Goal: Information Seeking & Learning: Learn about a topic

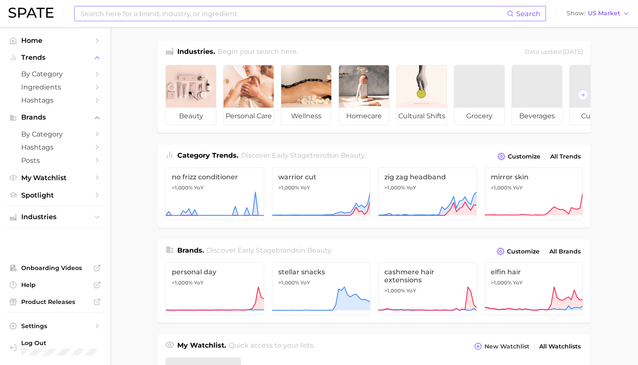
click at [156, 14] on input at bounding box center [293, 13] width 427 height 14
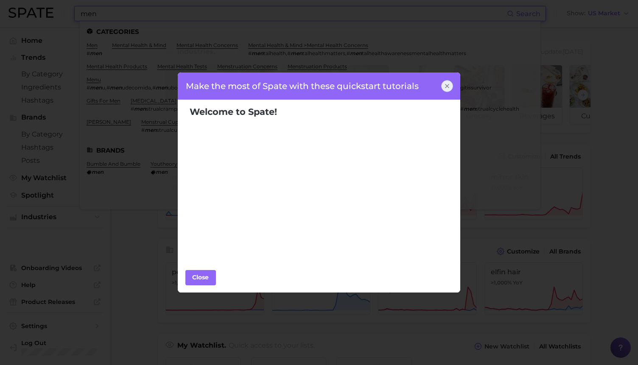
type input "men"
click at [203, 271] on button "Close" at bounding box center [200, 277] width 31 height 15
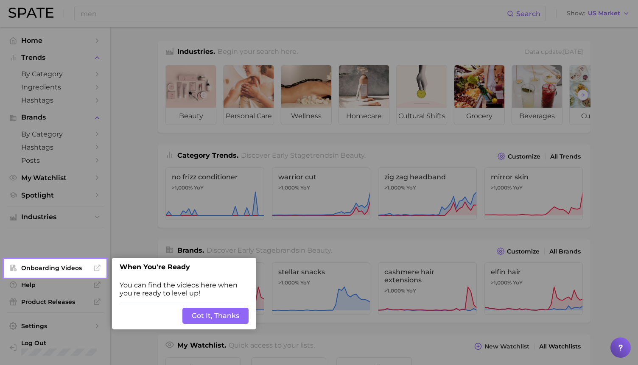
click at [201, 314] on button "Got It, Thanks" at bounding box center [215, 316] width 66 height 16
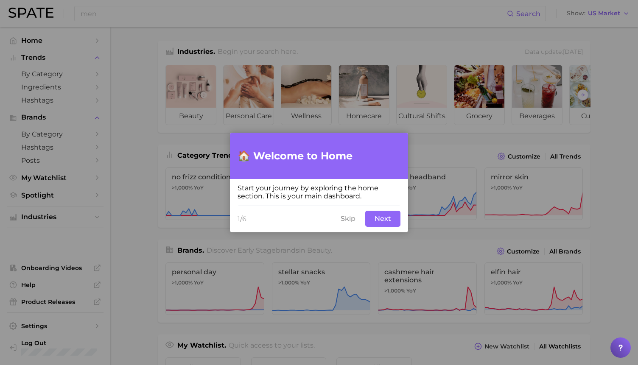
click at [386, 219] on button "Next" at bounding box center [382, 219] width 35 height 16
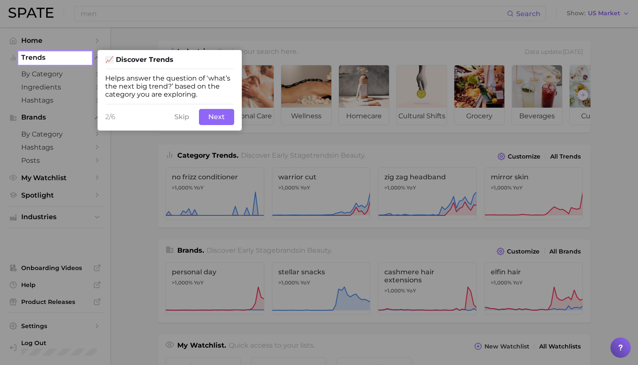
click at [206, 114] on button "Next" at bounding box center [216, 117] width 35 height 16
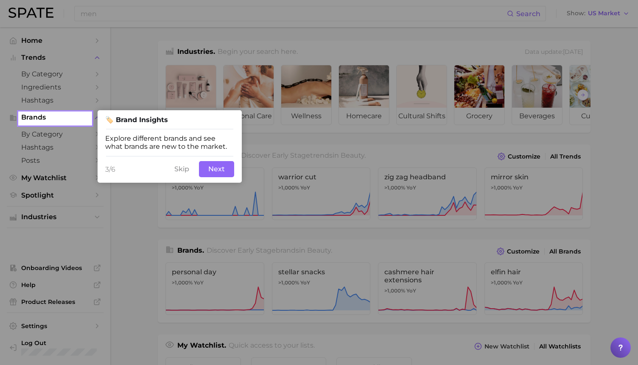
click at [182, 167] on button "Skip" at bounding box center [181, 169] width 25 height 16
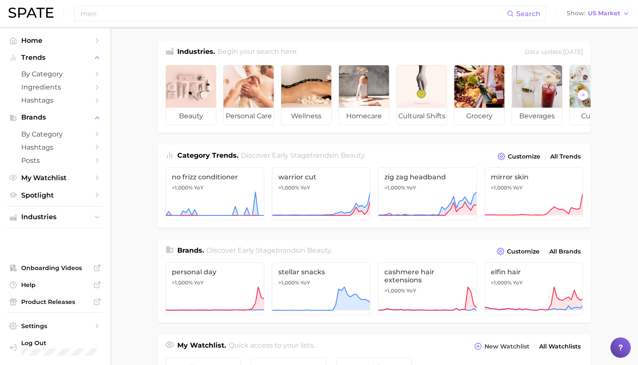
click at [265, 25] on div "men Search Show US Market" at bounding box center [318, 13] width 621 height 27
click at [245, 22] on div "men Search Show US Market" at bounding box center [318, 13] width 621 height 27
click at [245, 23] on div "men Search Show US Market" at bounding box center [318, 13] width 621 height 27
click at [94, 13] on input "men" at bounding box center [293, 13] width 427 height 14
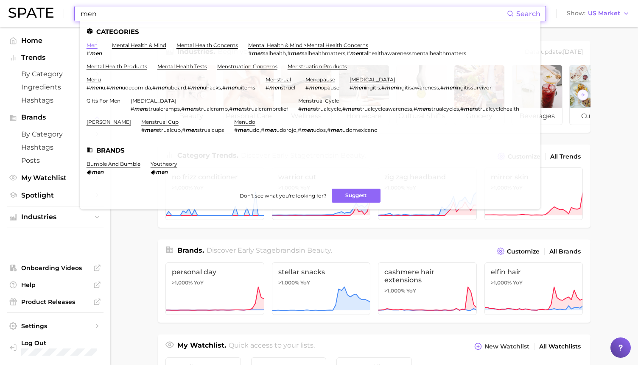
click at [94, 45] on link "men" at bounding box center [91, 45] width 11 height 6
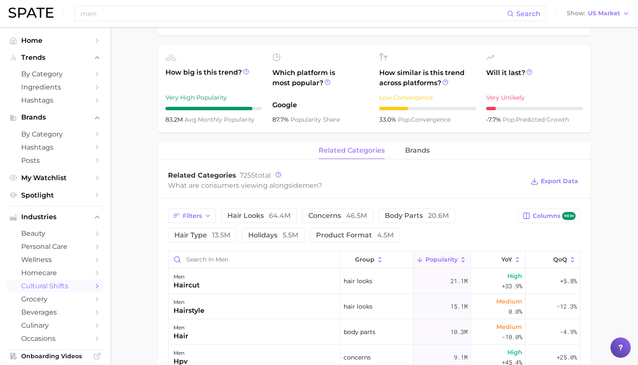
scroll to position [347, 0]
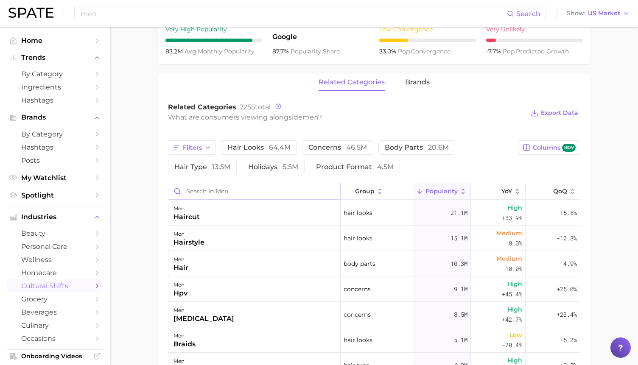
click at [211, 190] on input "Search in men" at bounding box center [254, 191] width 172 height 16
click at [204, 156] on div "Filters hair looks 64.4m concerns 46.5m body parts 20.6m hair type 13.5m holida…" at bounding box center [340, 157] width 345 height 34
click at [204, 151] on icon "button" at bounding box center [207, 147] width 7 height 7
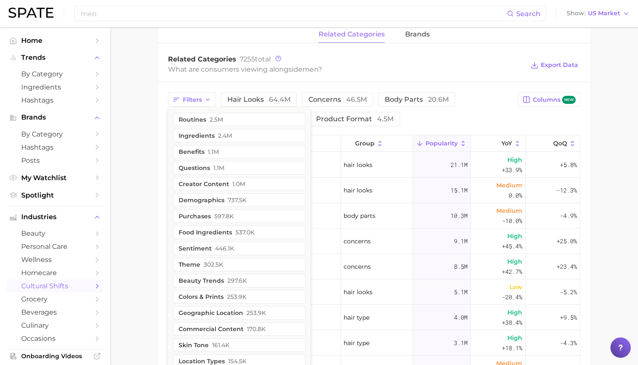
scroll to position [388, 0]
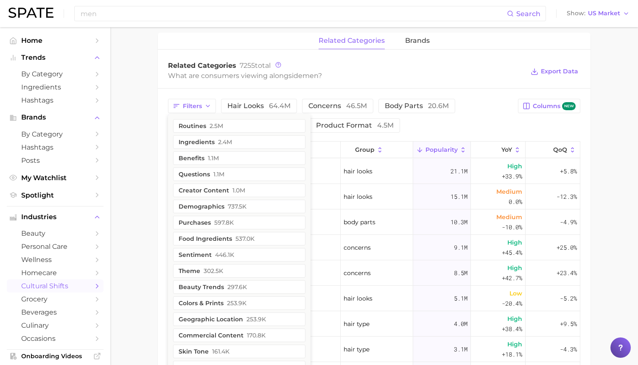
click at [131, 114] on main "1. sociodemographic insights 2. identity & community 3. gender identity 4. men …" at bounding box center [373, 99] width 527 height 920
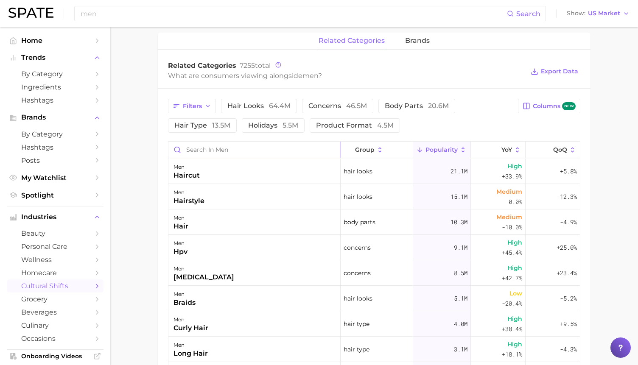
click at [203, 152] on input "Search in men" at bounding box center [254, 150] width 172 height 16
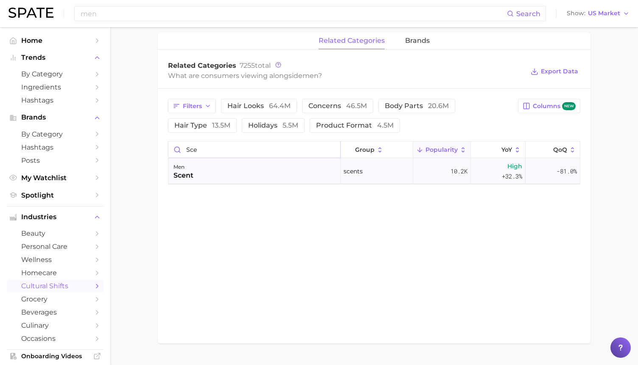
type input "sce"
click at [204, 165] on div "men scent" at bounding box center [254, 171] width 172 height 25
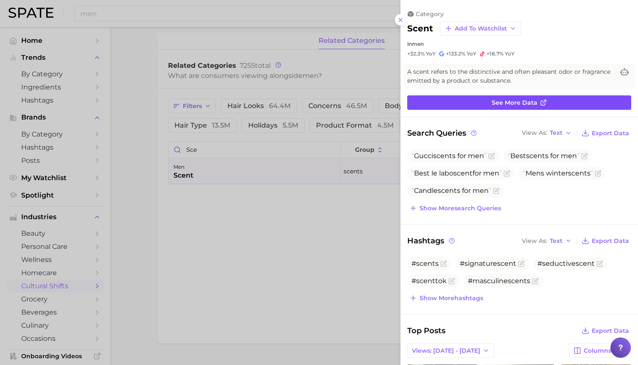
scroll to position [0, 0]
click at [438, 103] on link "See more data" at bounding box center [519, 102] width 224 height 14
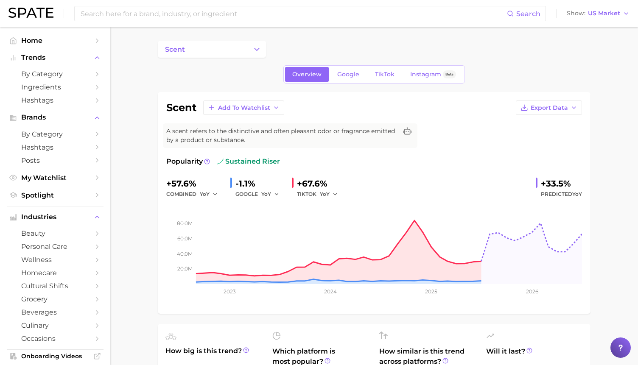
type input "men"
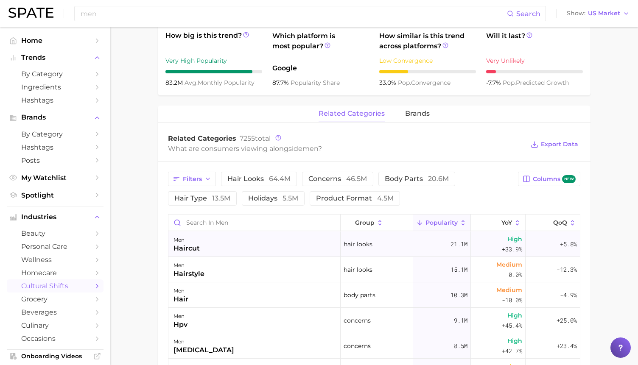
scroll to position [318, 0]
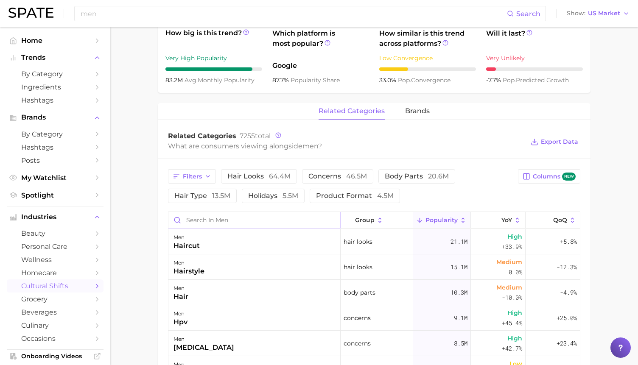
click at [256, 220] on input "Search in men" at bounding box center [254, 220] width 172 height 16
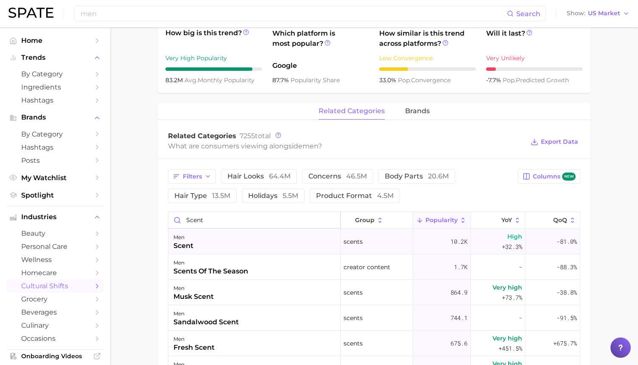
type input "scent"
click at [211, 243] on div "men scent" at bounding box center [254, 241] width 172 height 25
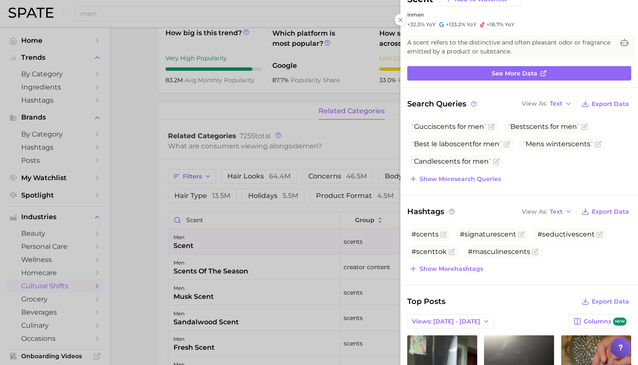
scroll to position [30, 0]
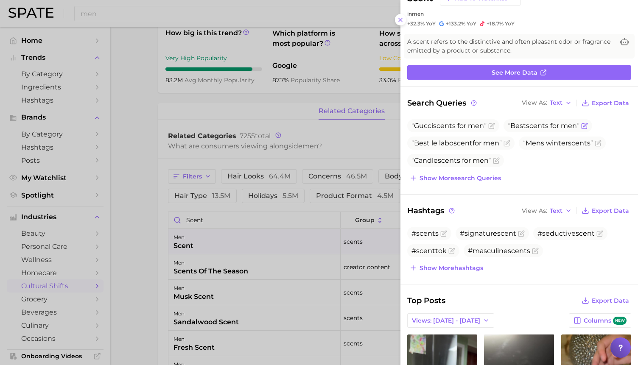
click at [545, 126] on span "scent" at bounding box center [535, 126] width 19 height 8
click at [585, 126] on icon "Flag as miscategorized or irrelevant" at bounding box center [584, 126] width 7 height 7
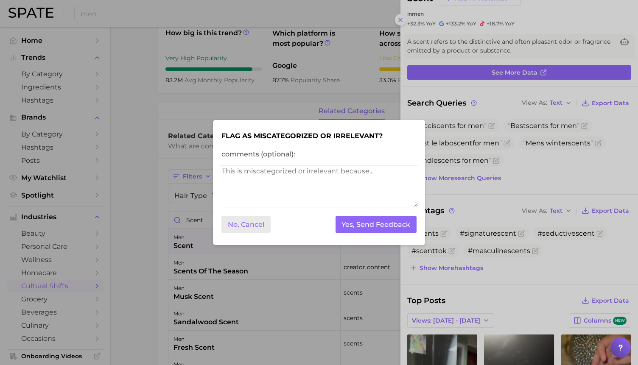
click at [254, 228] on button "No, Cancel" at bounding box center [245, 224] width 49 height 17
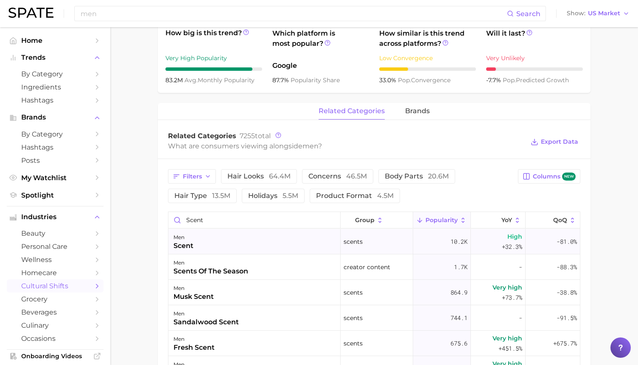
click at [210, 243] on div "men scent" at bounding box center [254, 241] width 172 height 25
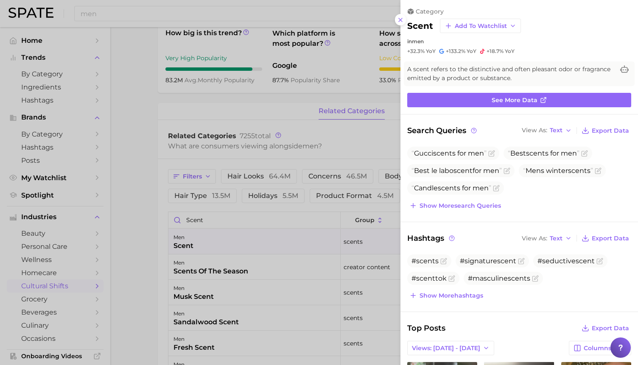
scroll to position [0, 0]
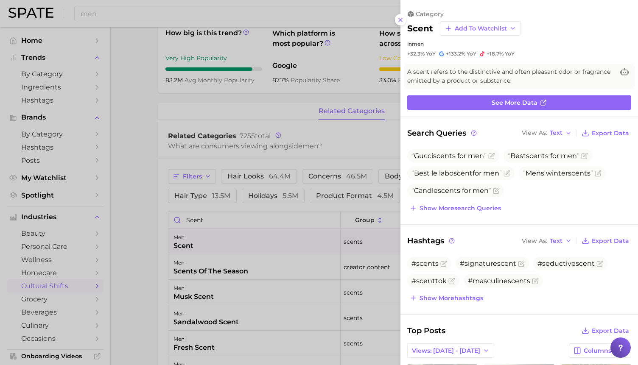
click at [502, 73] on span "A scent refers to the distinctive and often pleasant odor or fragrance emitted …" at bounding box center [510, 76] width 207 height 18
click at [156, 148] on div at bounding box center [319, 182] width 638 height 365
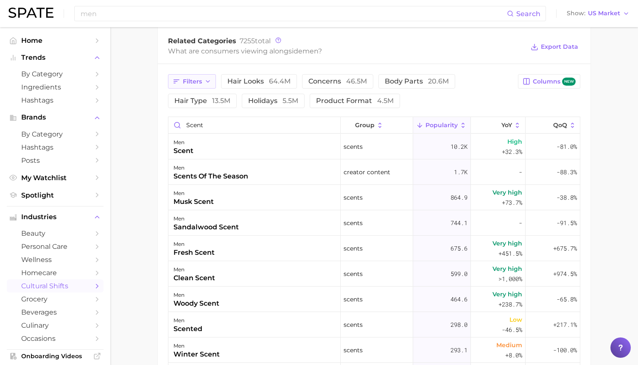
click at [191, 77] on button "Filters" at bounding box center [192, 81] width 48 height 14
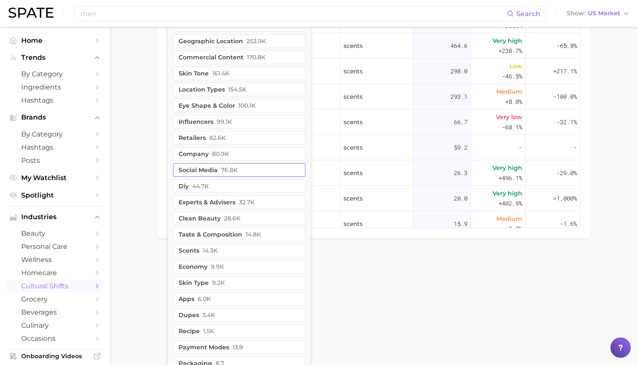
click at [217, 254] on span "14.3k" at bounding box center [210, 250] width 15 height 7
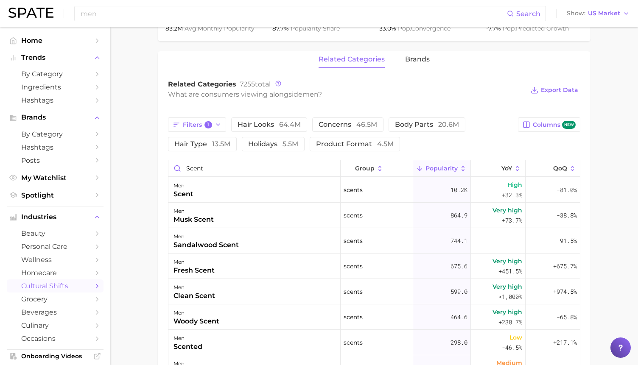
scroll to position [386, 0]
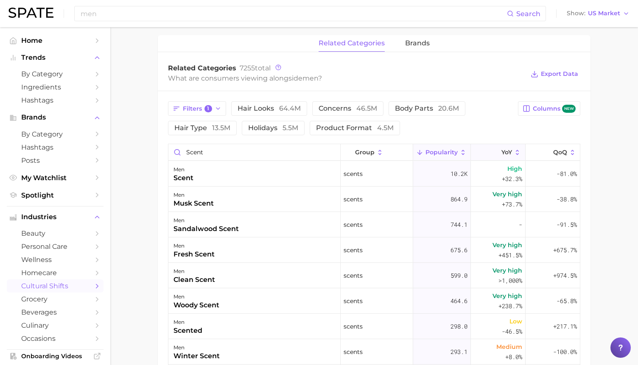
click at [504, 154] on span "YoY" at bounding box center [506, 152] width 11 height 7
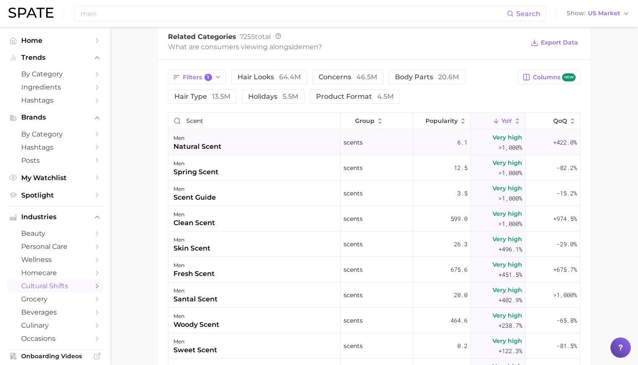
scroll to position [414, 0]
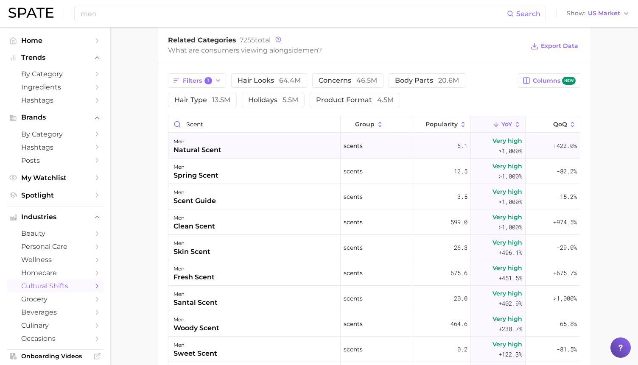
click at [238, 145] on div "men natural scent" at bounding box center [254, 145] width 172 height 25
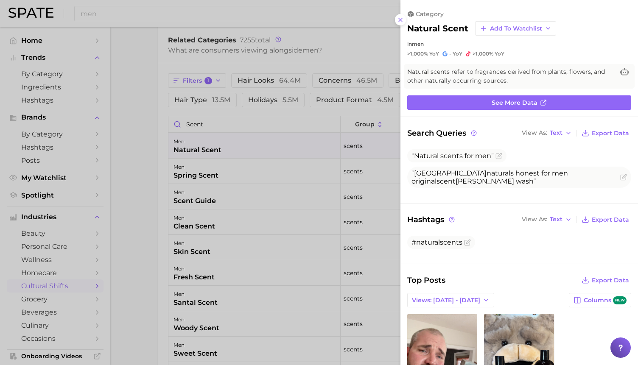
scroll to position [0, 0]
click at [248, 202] on div at bounding box center [319, 182] width 638 height 365
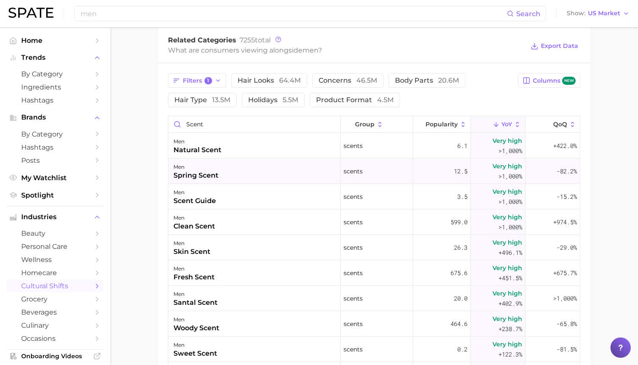
click at [208, 176] on div "spring scent" at bounding box center [195, 175] width 45 height 10
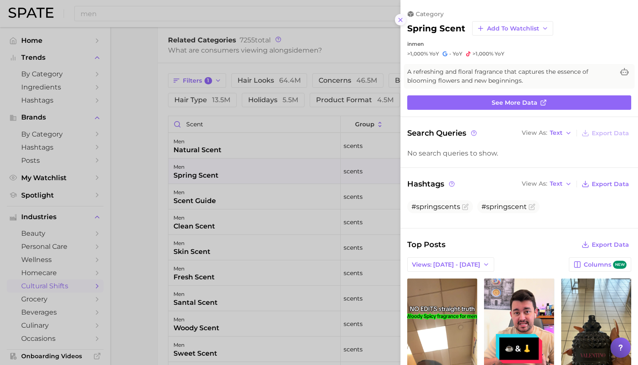
click at [403, 20] on icon at bounding box center [400, 20] width 7 height 7
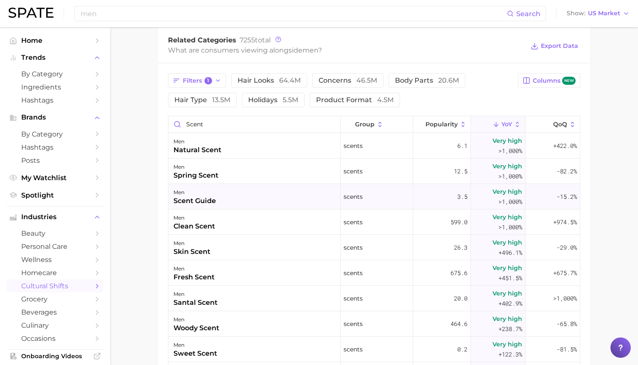
click at [220, 200] on div "men scent guide" at bounding box center [254, 196] width 172 height 25
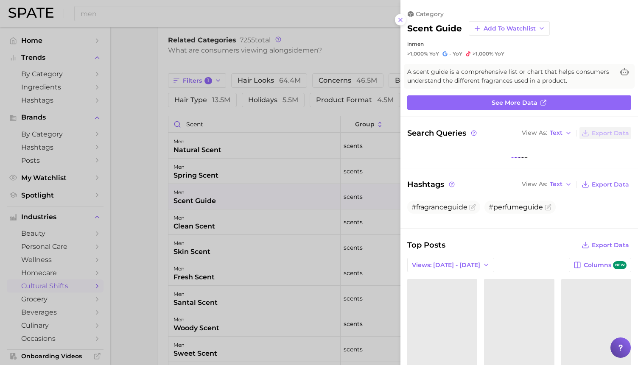
click at [231, 225] on div at bounding box center [319, 182] width 638 height 365
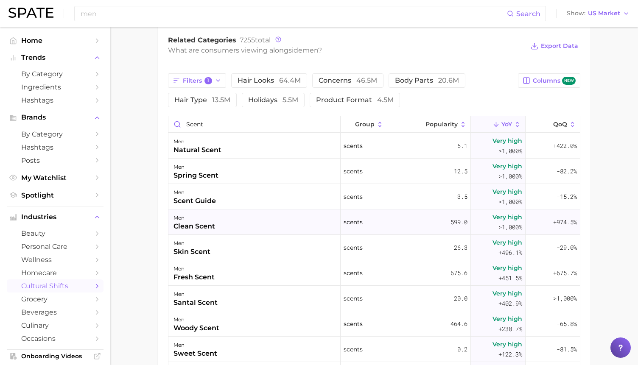
click at [223, 225] on div "men clean scent" at bounding box center [254, 221] width 172 height 25
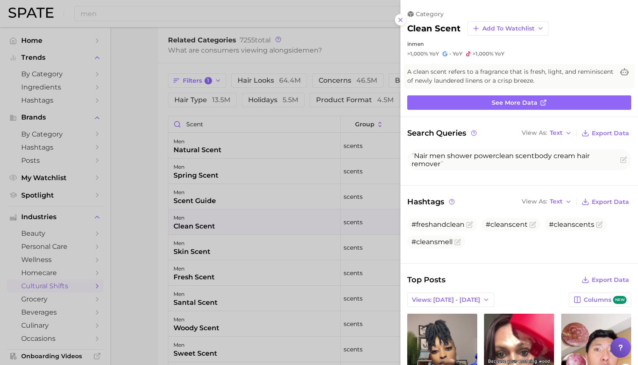
click at [260, 240] on div at bounding box center [319, 182] width 638 height 365
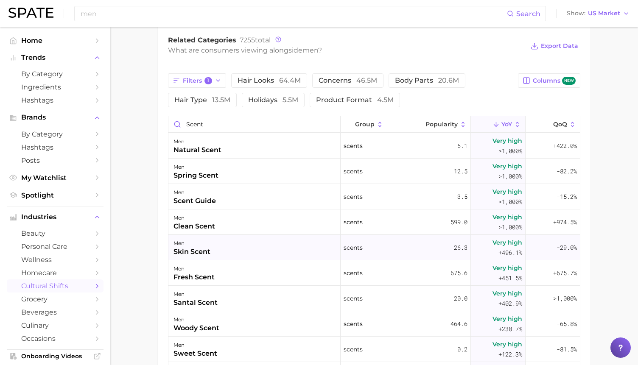
click at [232, 253] on div "men skin scent" at bounding box center [254, 247] width 172 height 25
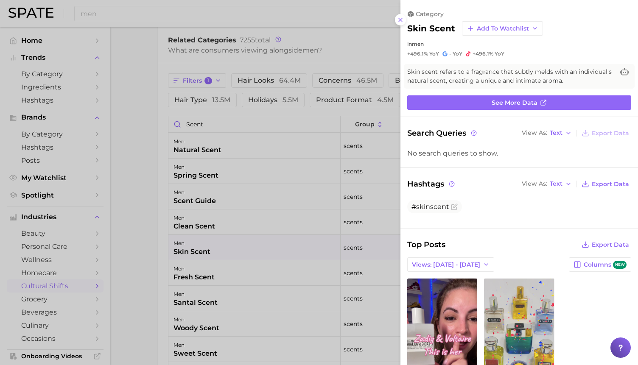
click at [221, 53] on div at bounding box center [319, 182] width 638 height 365
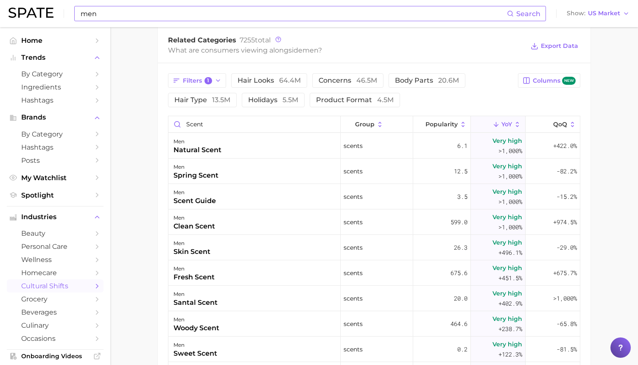
click at [187, 15] on input "men" at bounding box center [293, 13] width 427 height 14
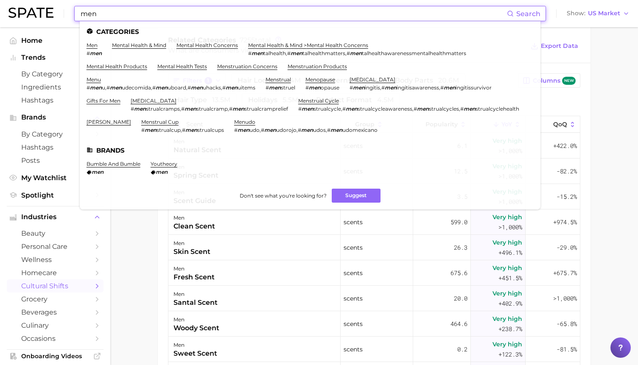
click at [187, 15] on input "men" at bounding box center [293, 13] width 427 height 14
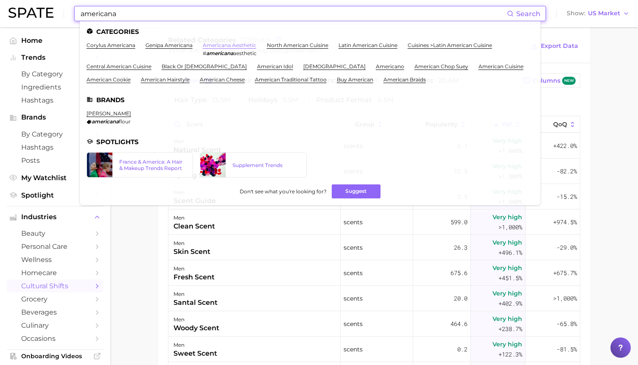
click at [217, 46] on link "americana aesthetic" at bounding box center [229, 45] width 53 height 6
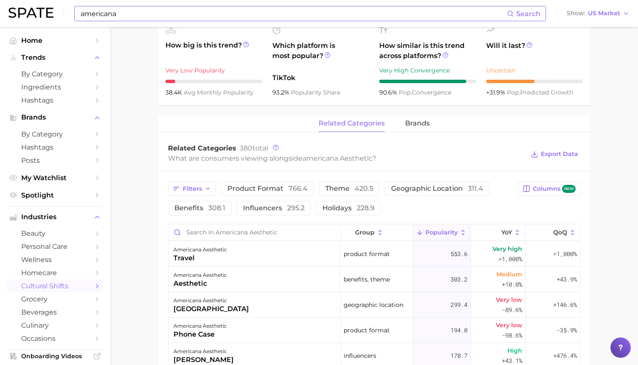
scroll to position [308, 0]
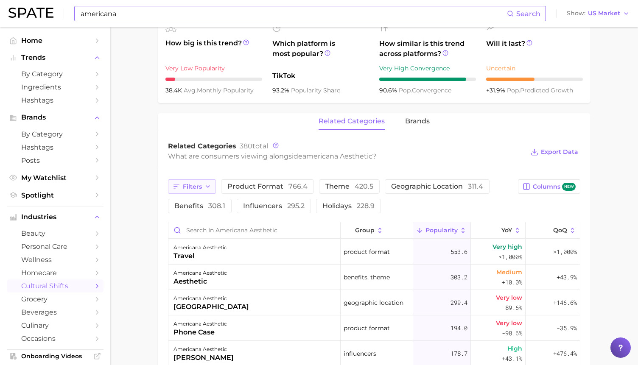
click at [206, 186] on icon "button" at bounding box center [207, 186] width 7 height 7
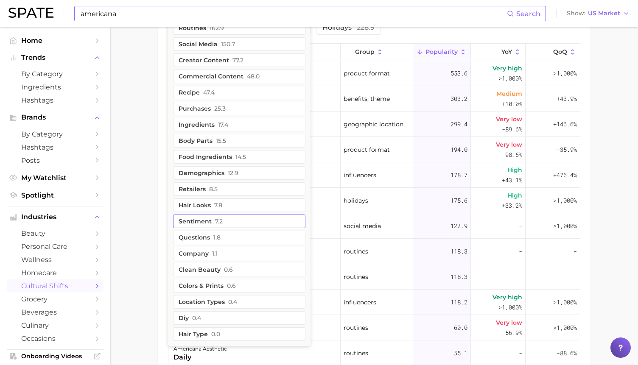
scroll to position [487, 0]
click at [233, 124] on button "ingredients 17.4" at bounding box center [239, 124] width 132 height 14
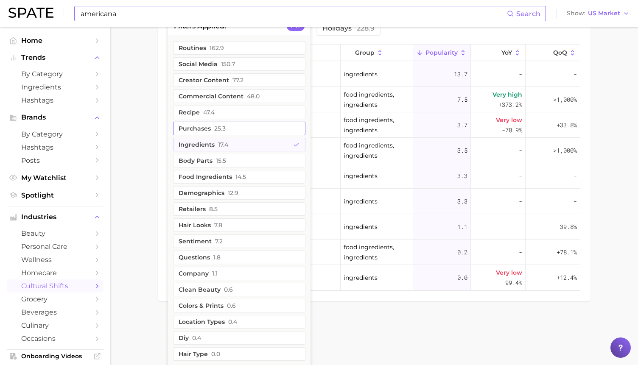
scroll to position [487, 0]
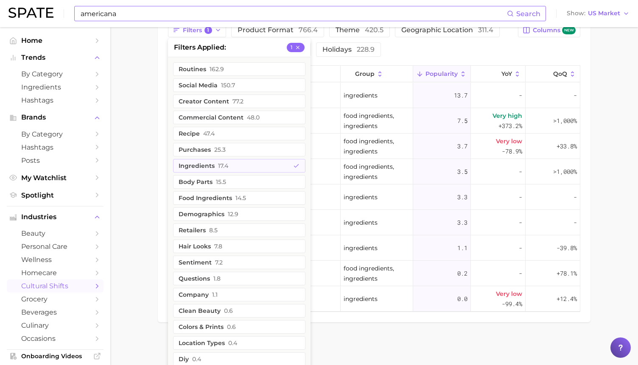
click at [166, 154] on div "Filters 1 filters applied 1 routines 162.9 social media 150.7 creator content 7…" at bounding box center [374, 168] width 432 height 310
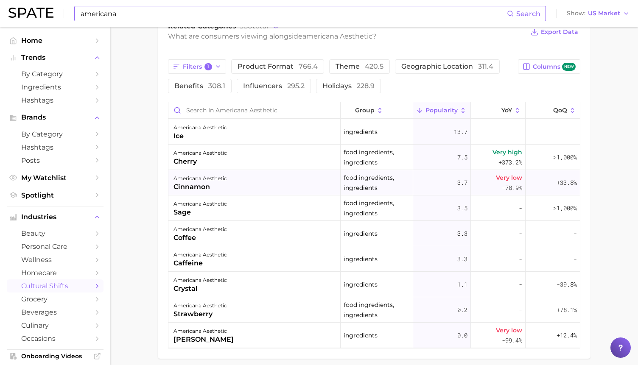
scroll to position [410, 0]
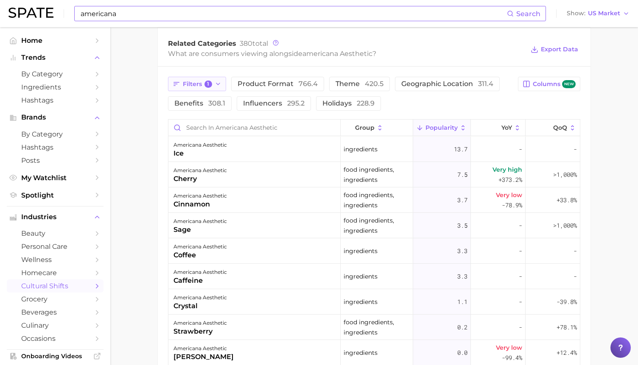
click at [202, 86] on span "Filters 1" at bounding box center [197, 85] width 29 height 8
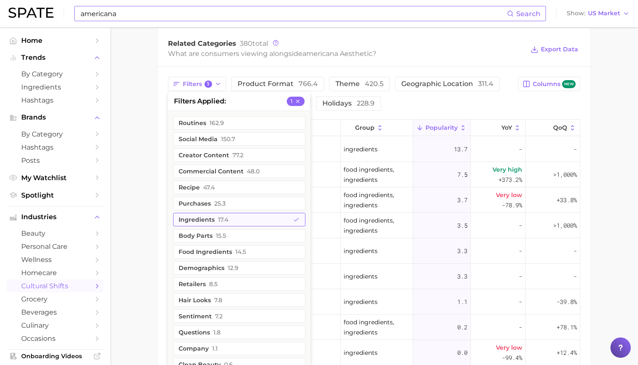
click at [205, 221] on button "ingredients 17.4" at bounding box center [239, 220] width 132 height 14
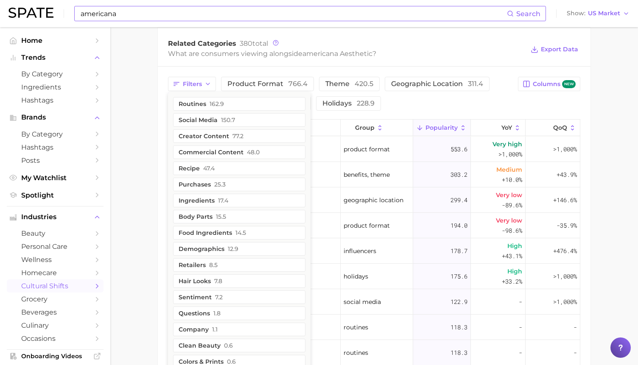
click at [153, 136] on main "1. societal shifts & culture 2. arts & design 3. aesthetics 4. americana aesthe…" at bounding box center [373, 77] width 527 height 920
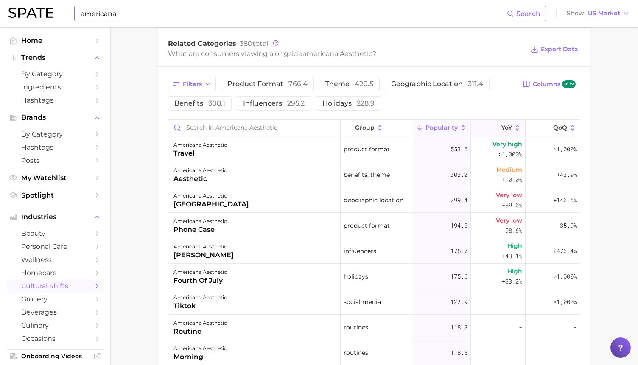
click at [497, 123] on button "YoY" at bounding box center [498, 128] width 55 height 17
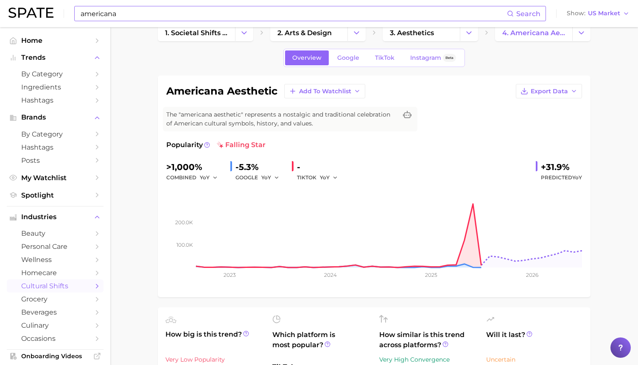
scroll to position [0, 0]
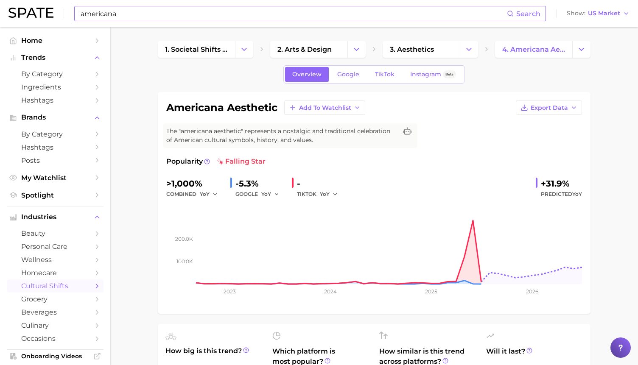
click at [177, 15] on input "americana" at bounding box center [293, 13] width 427 height 14
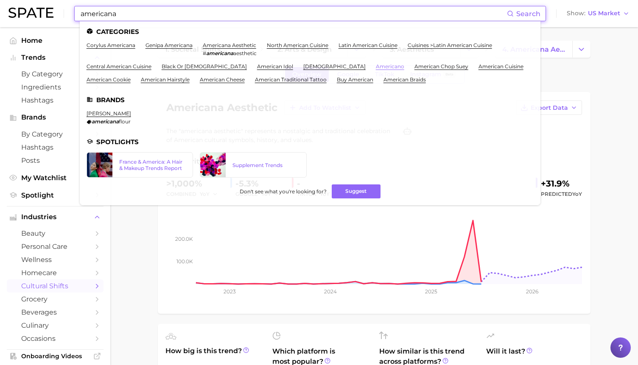
click at [376, 65] on link "americano" at bounding box center [390, 66] width 28 height 6
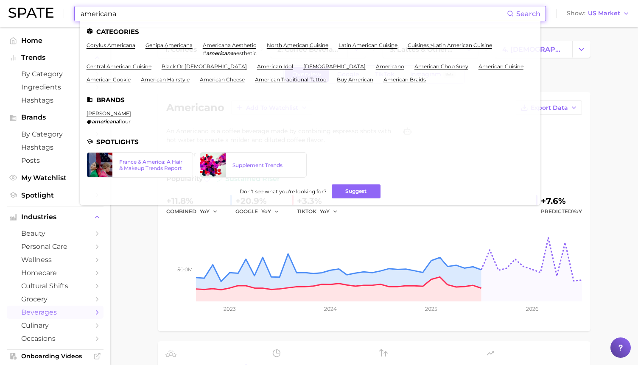
click at [116, 14] on input "americana" at bounding box center [293, 13] width 427 height 14
click at [219, 47] on link "americana aesthetic" at bounding box center [229, 45] width 53 height 6
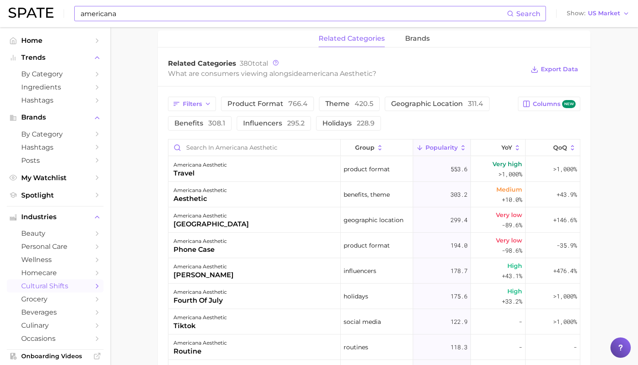
scroll to position [409, 0]
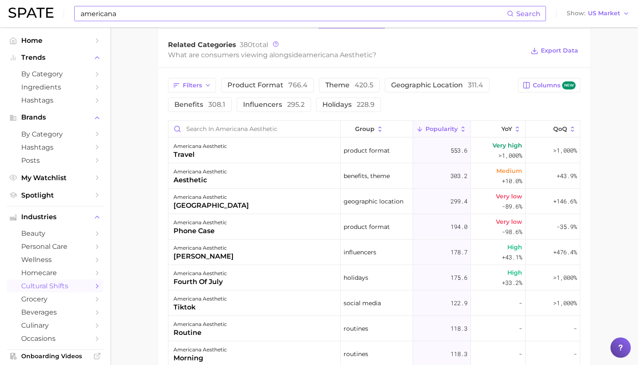
click at [165, 15] on input "americana" at bounding box center [293, 13] width 427 height 14
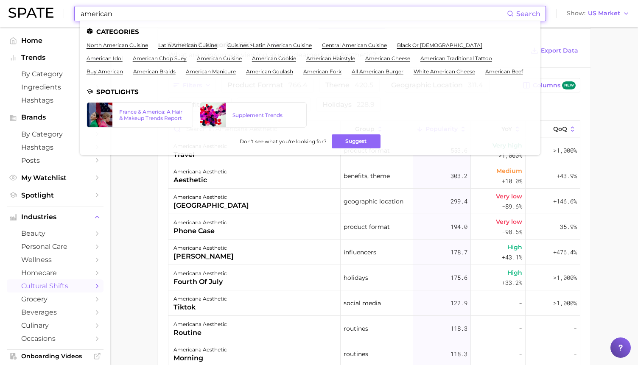
type input "american"
click at [147, 18] on input "american" at bounding box center [293, 13] width 427 height 14
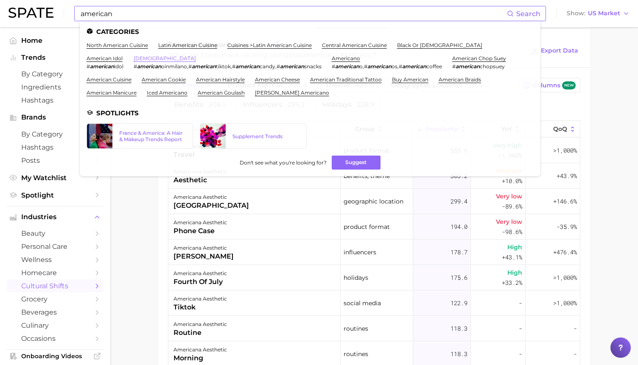
click at [134, 61] on link "americans" at bounding box center [165, 58] width 62 height 6
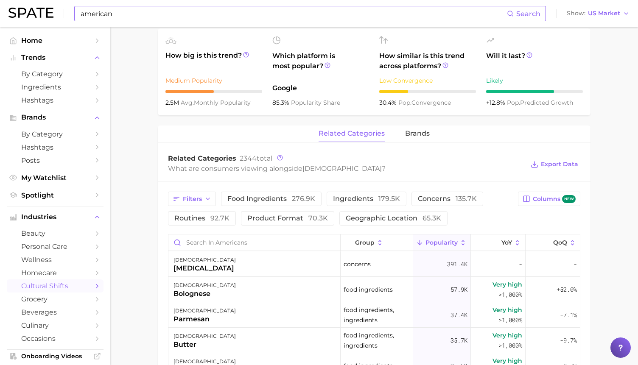
scroll to position [313, 0]
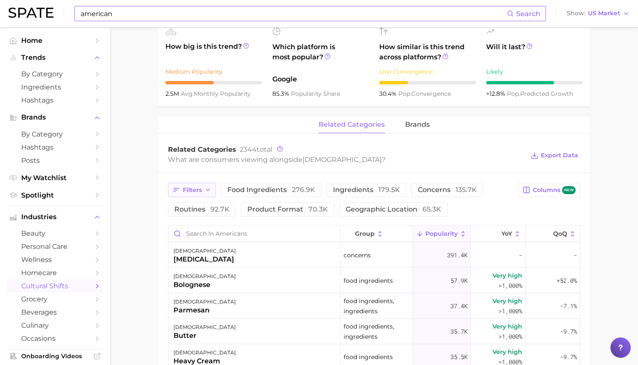
click at [195, 192] on span "Filters" at bounding box center [192, 190] width 19 height 7
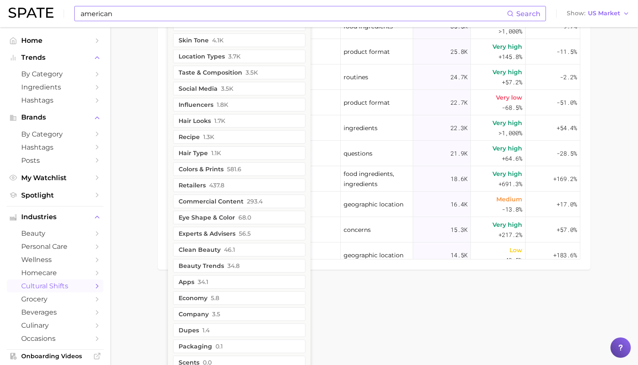
scroll to position [654, 0]
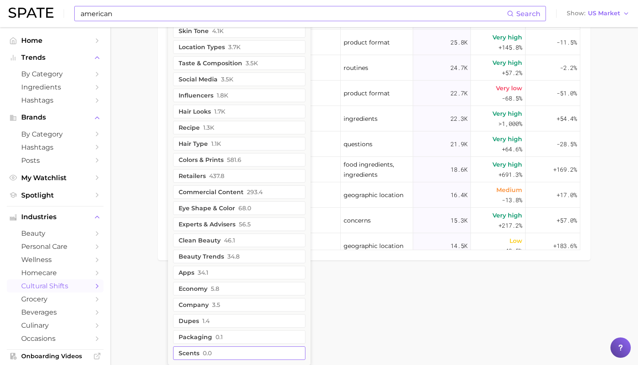
click at [201, 359] on button "scents 0.0" at bounding box center [239, 353] width 132 height 14
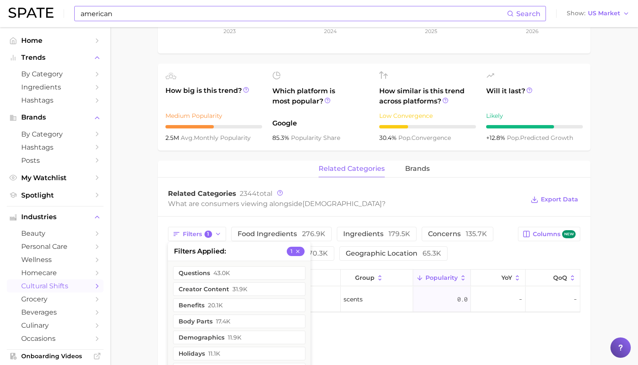
scroll to position [279, 0]
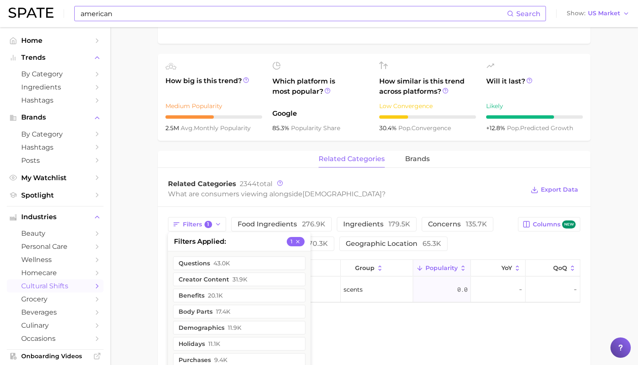
click at [160, 214] on div "Filters 1 filters applied 1 questions 43.0k creator content 31.9k benefits 20.1…" at bounding box center [374, 260] width 432 height 106
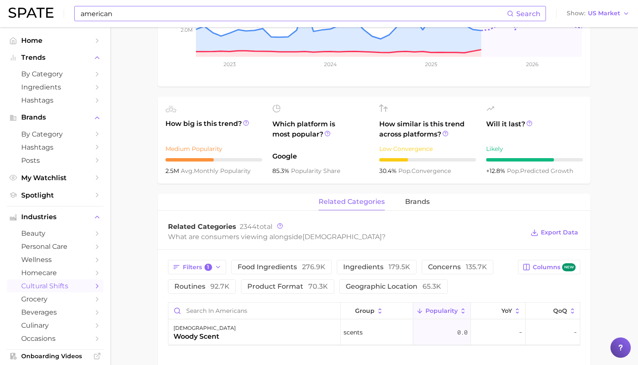
scroll to position [39, 0]
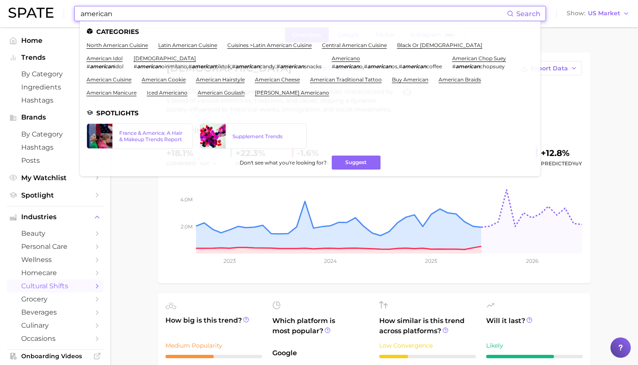
click at [160, 10] on input "american" at bounding box center [293, 13] width 427 height 14
click at [131, 76] on li "american cuisine" at bounding box center [108, 79] width 45 height 6
click at [131, 76] on link "american cuisine" at bounding box center [108, 79] width 45 height 6
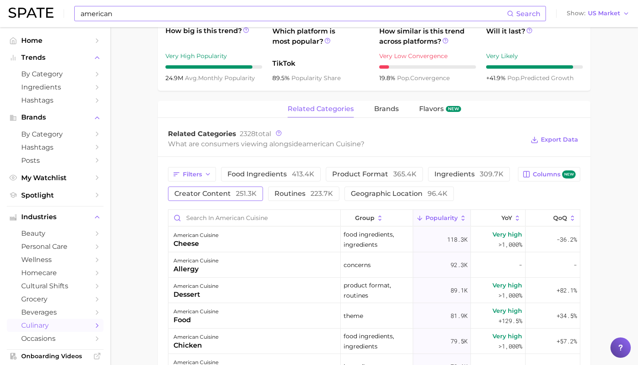
scroll to position [321, 0]
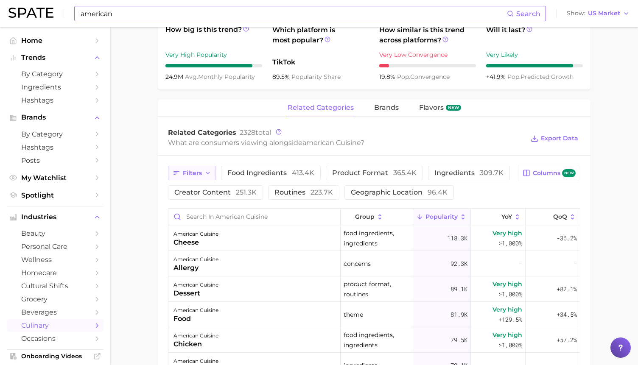
click at [192, 170] on span "Filters" at bounding box center [192, 173] width 19 height 7
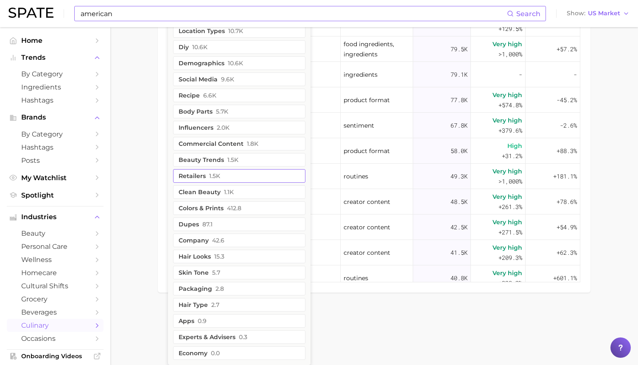
scroll to position [613, 0]
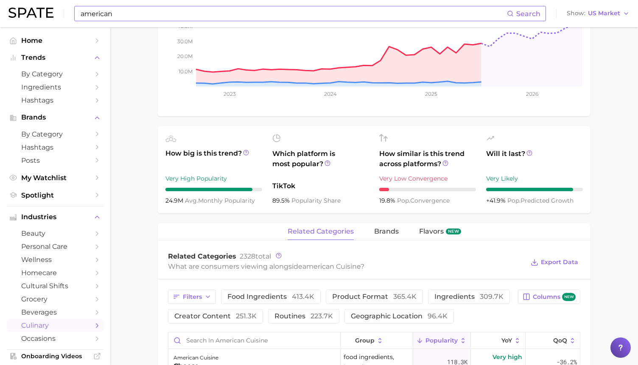
scroll to position [0, 0]
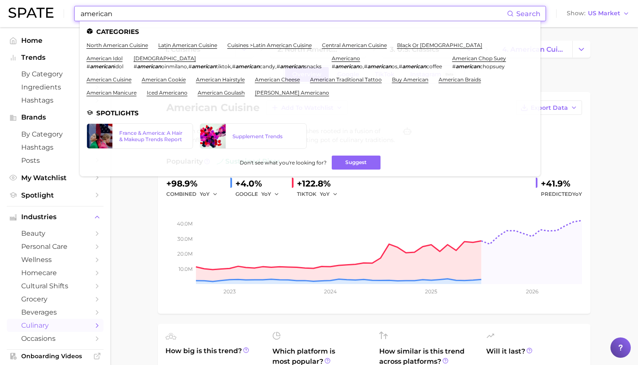
click at [115, 11] on input "american" at bounding box center [293, 13] width 427 height 14
click at [187, 16] on input "american" at bounding box center [293, 13] width 427 height 14
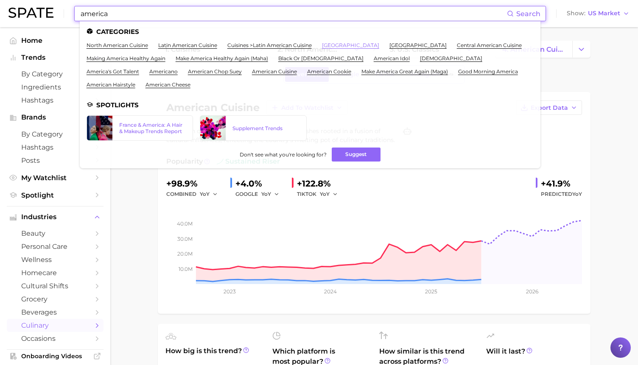
type input "america"
click at [346, 46] on link "north america" at bounding box center [350, 45] width 57 height 6
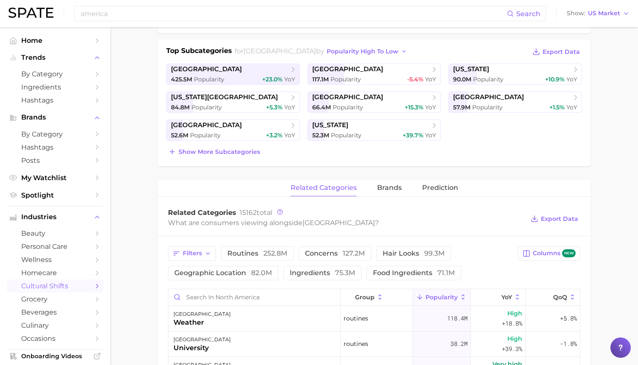
scroll to position [191, 0]
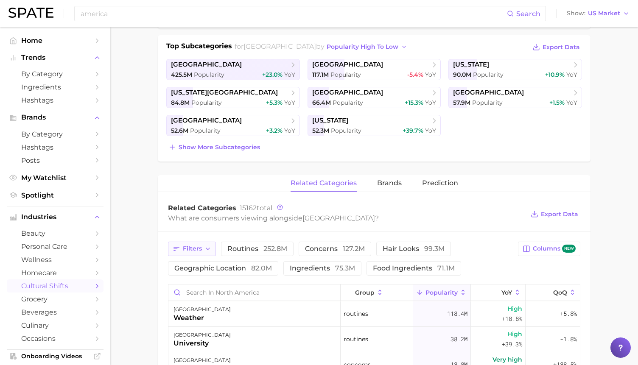
click at [184, 245] on span "Filters" at bounding box center [192, 248] width 19 height 7
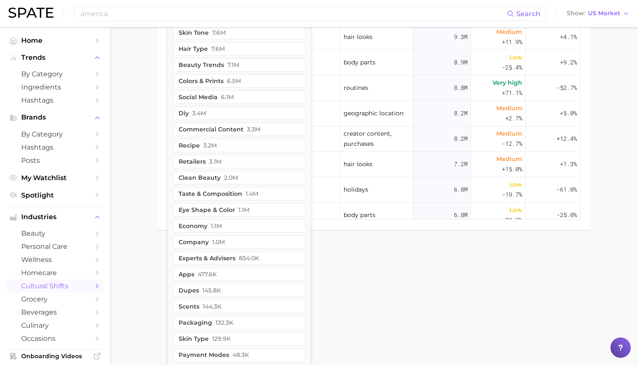
scroll to position [622, 0]
click at [201, 301] on button "scents 144.3k" at bounding box center [239, 305] width 132 height 14
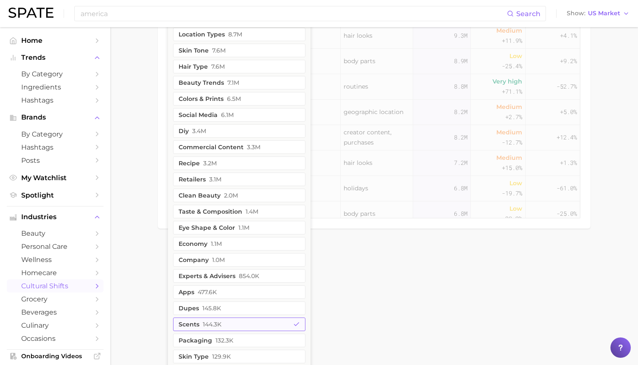
scroll to position [641, 0]
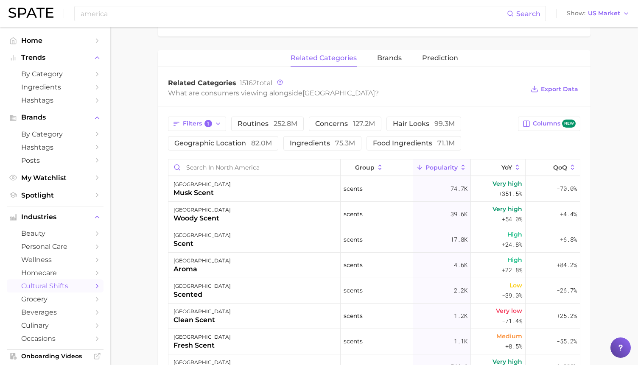
scroll to position [318, 0]
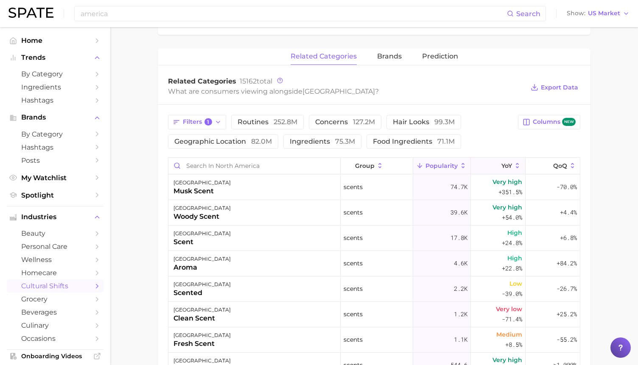
click at [500, 162] on button "YoY" at bounding box center [498, 166] width 55 height 17
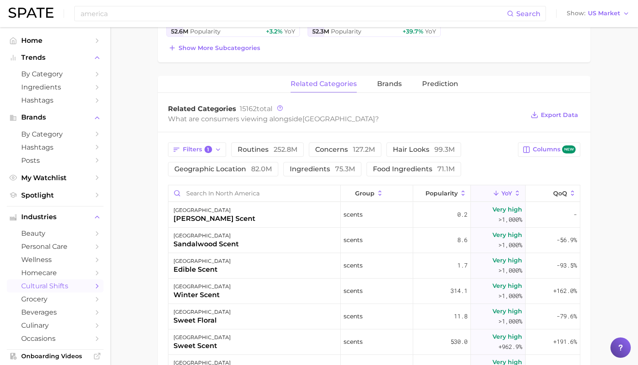
scroll to position [290, 0]
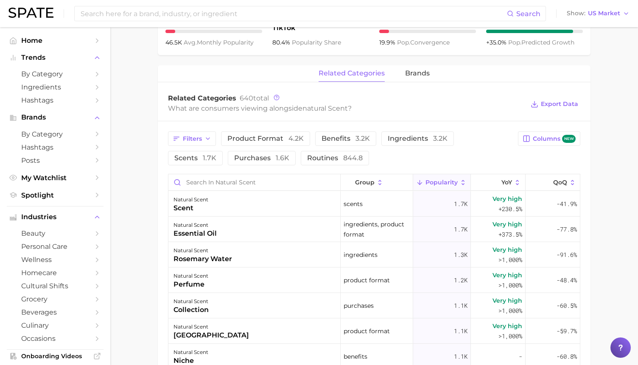
scroll to position [363, 0]
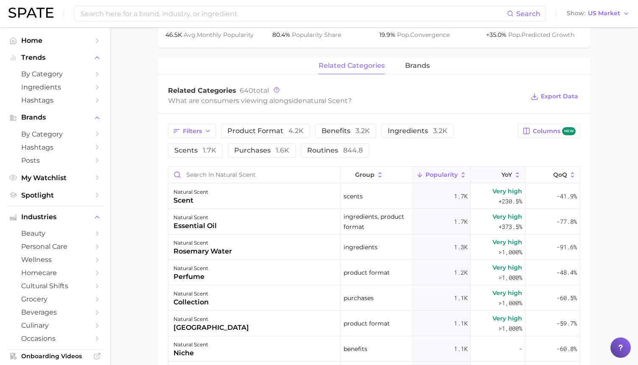
click at [506, 171] on span "YoY" at bounding box center [506, 174] width 11 height 7
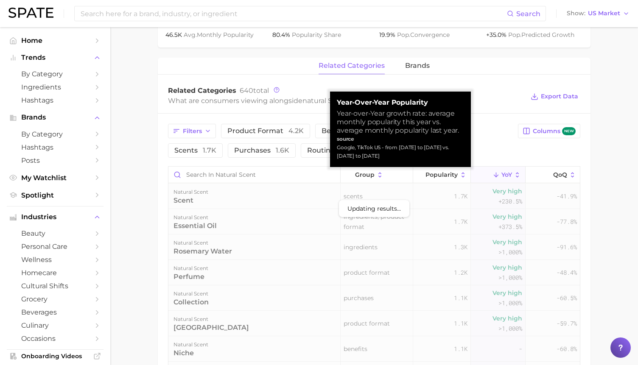
click at [510, 177] on span "YoY" at bounding box center [506, 174] width 11 height 7
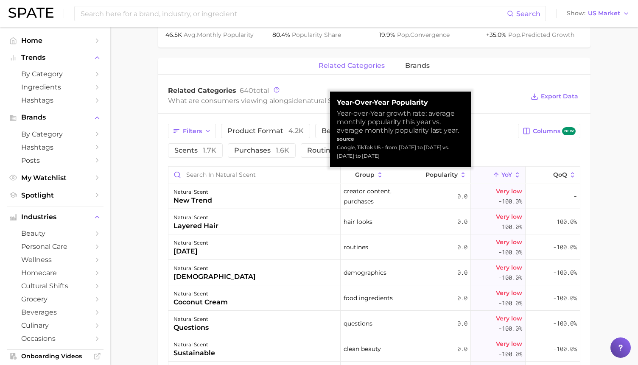
click at [510, 177] on span "YoY" at bounding box center [506, 174] width 11 height 7
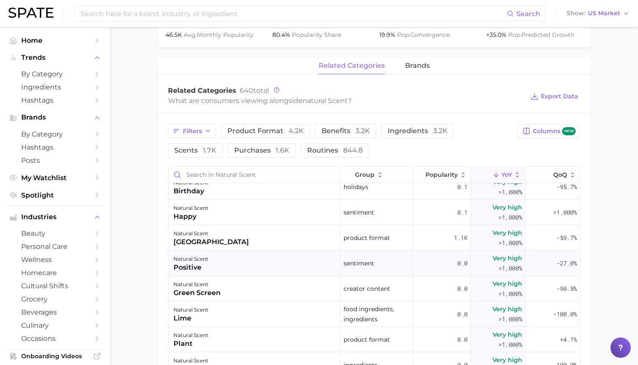
scroll to position [265, 0]
click at [187, 129] on span "Filters" at bounding box center [192, 131] width 19 height 7
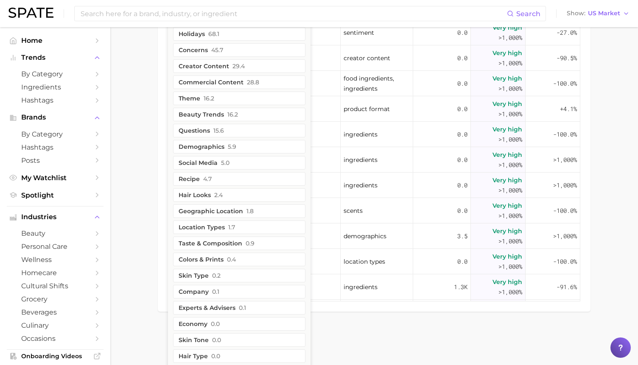
scroll to position [597, 0]
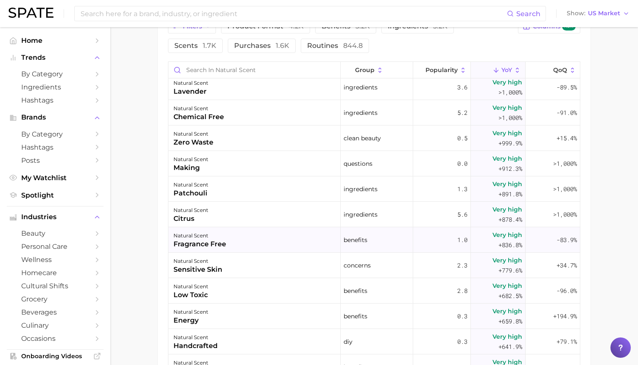
scroll to position [2193, 0]
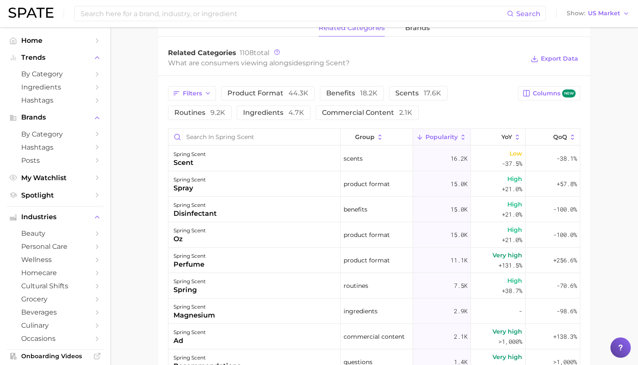
scroll to position [404, 0]
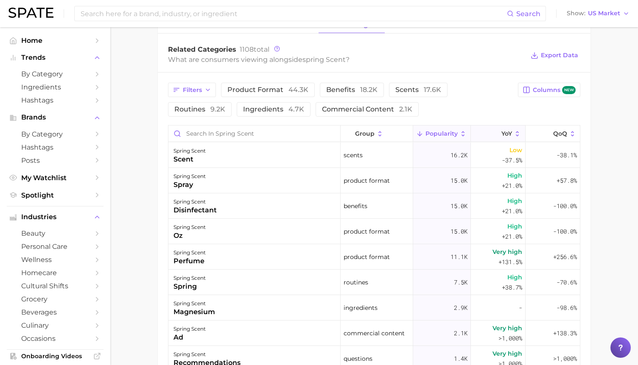
click at [495, 132] on icon at bounding box center [496, 134] width 8 height 8
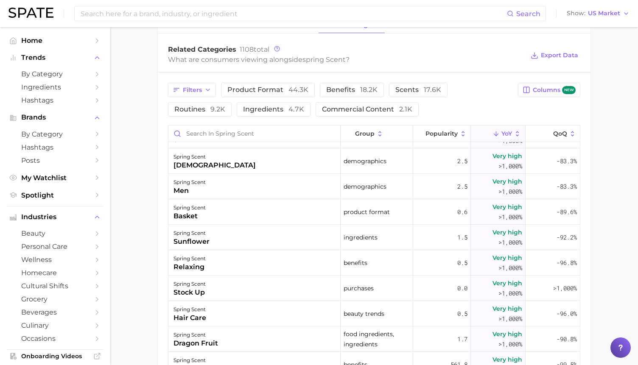
scroll to position [989, 0]
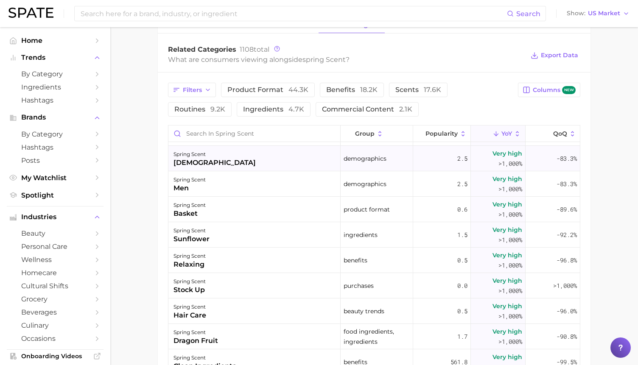
click at [204, 156] on div "spring scent" at bounding box center [214, 154] width 82 height 10
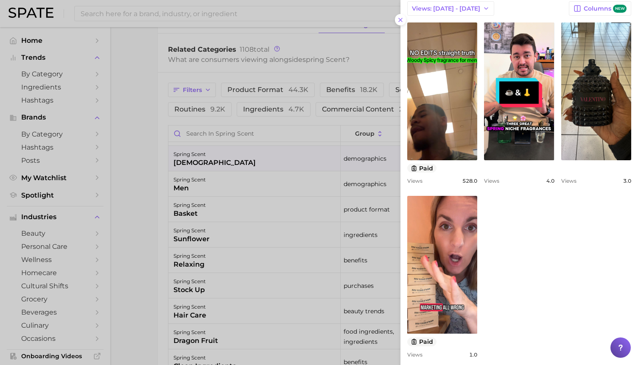
scroll to position [274, 0]
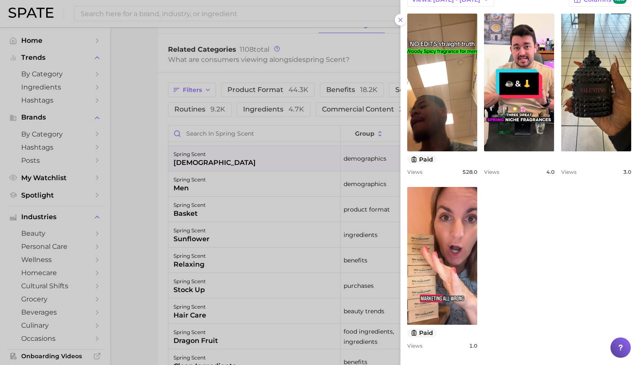
click at [131, 174] on div at bounding box center [319, 182] width 638 height 365
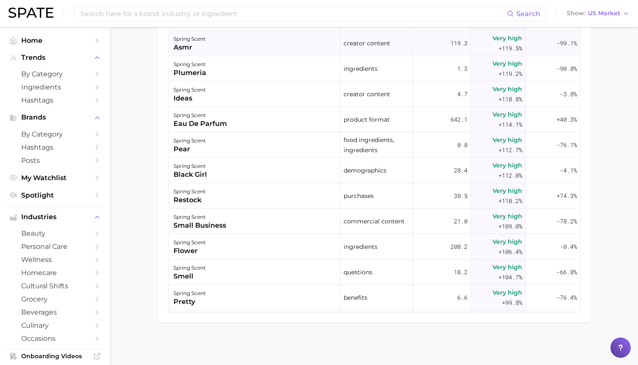
scroll to position [4658, 0]
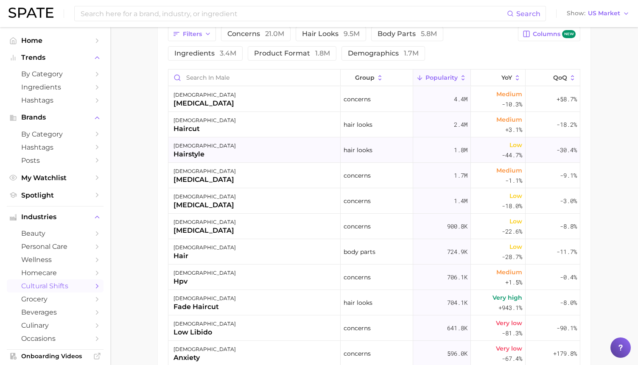
scroll to position [35, 0]
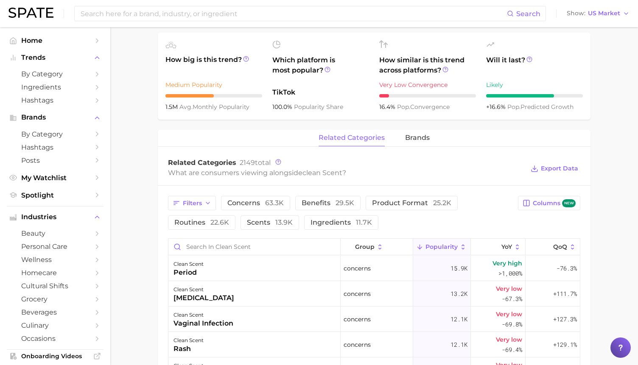
scroll to position [301, 0]
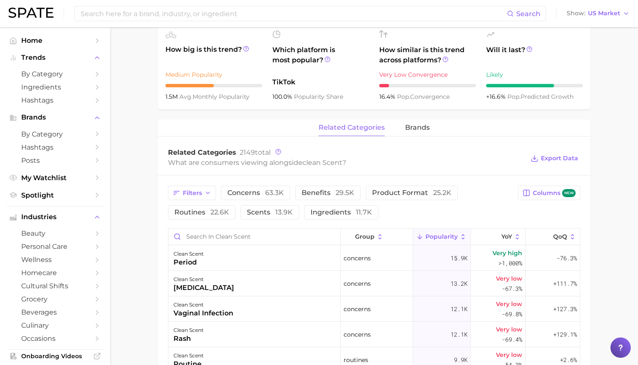
click at [503, 233] on span "YoY" at bounding box center [506, 236] width 11 height 7
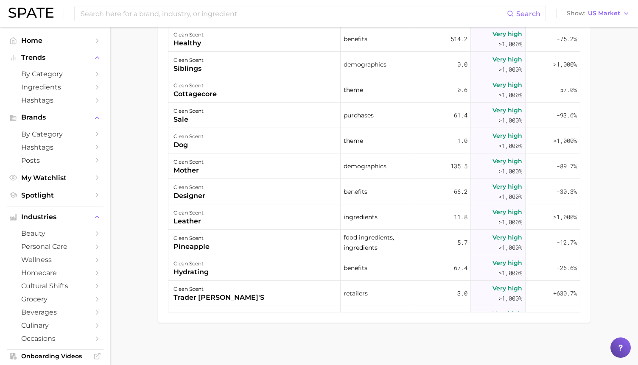
scroll to position [6403, 0]
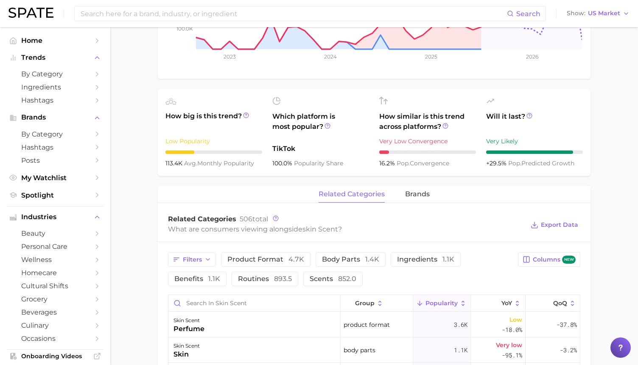
scroll to position [360, 0]
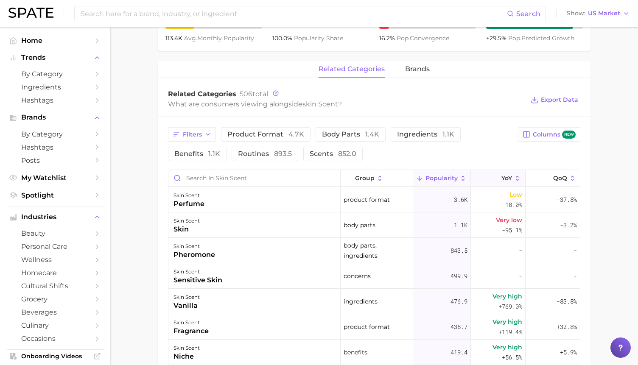
click at [503, 175] on span "YoY" at bounding box center [506, 178] width 11 height 7
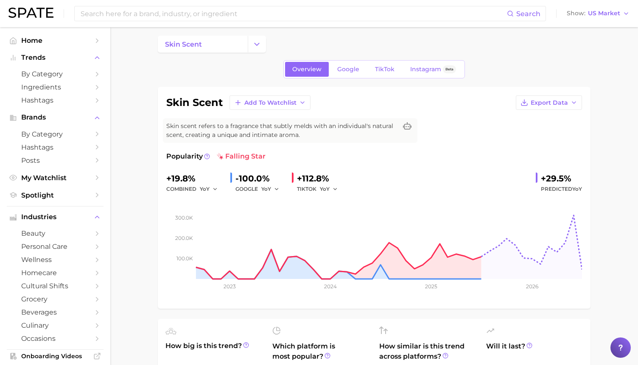
scroll to position [3, 0]
